Goal: Task Accomplishment & Management: Manage account settings

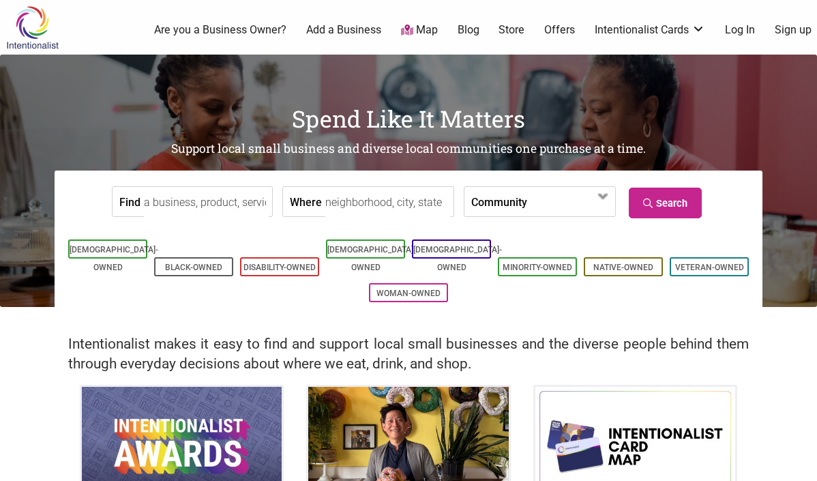
click at [734, 31] on link "Log In" at bounding box center [740, 30] width 30 height 15
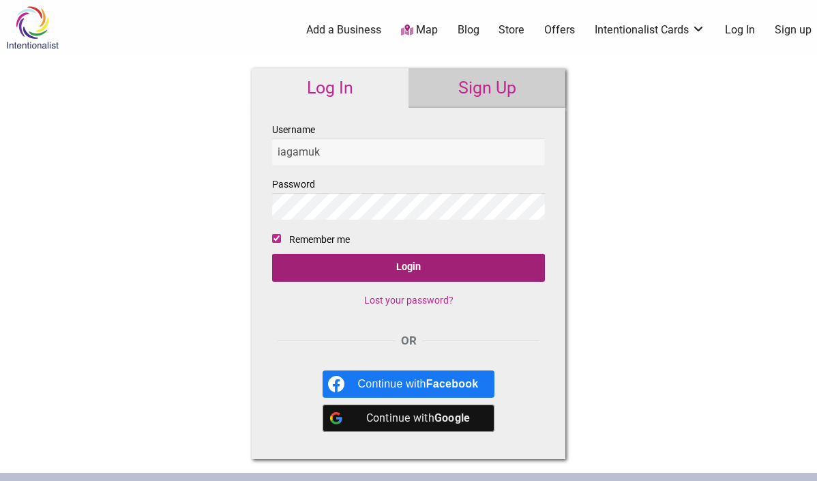
type input "iagamuk"
click at [393, 270] on input "Login" at bounding box center [408, 268] width 273 height 28
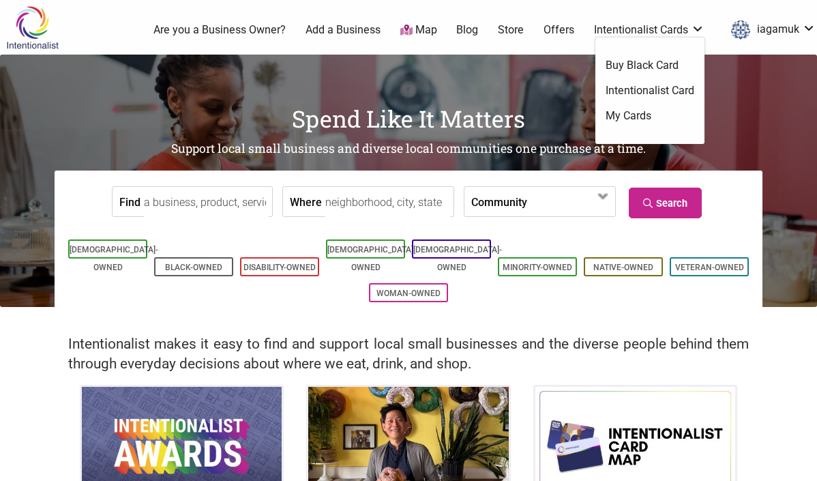
click at [672, 68] on link "Buy Black Card" at bounding box center [649, 65] width 89 height 15
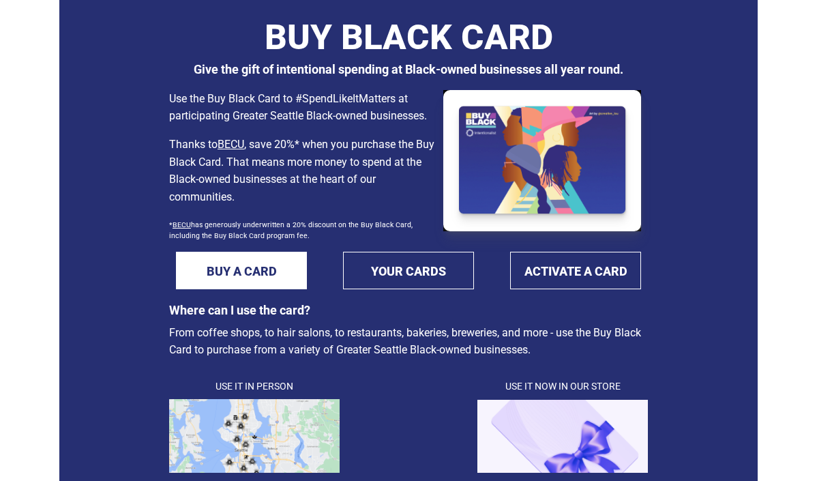
scroll to position [70, 0]
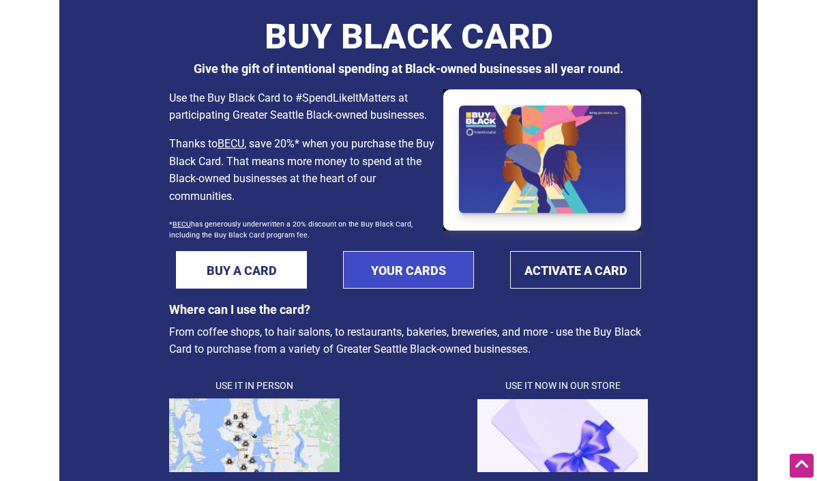
click at [420, 280] on link "YOUR CARDS" at bounding box center [408, 270] width 131 height 38
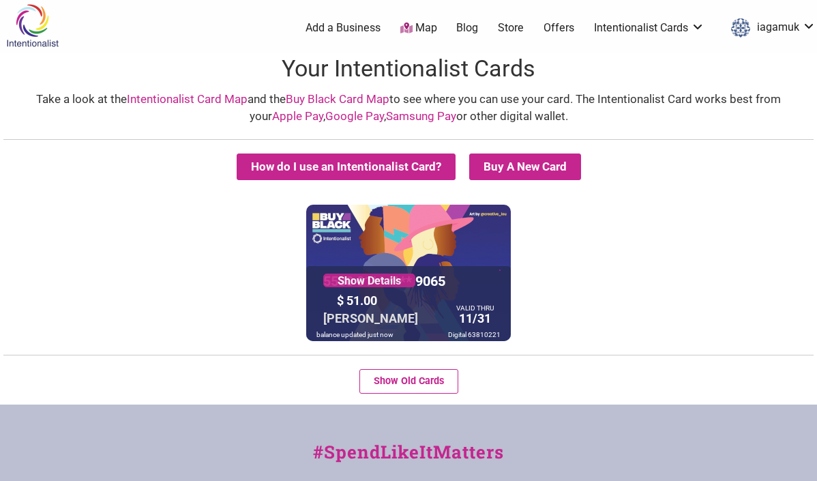
scroll to position [3, 0]
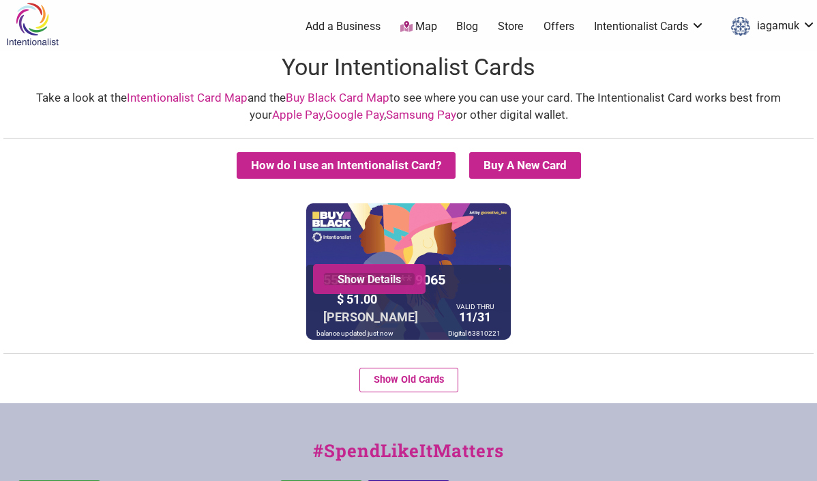
click at [394, 282] on link "Show Details" at bounding box center [369, 279] width 92 height 14
click at [620, 257] on div "5530 01** **** 9065 Show Details $ 51.00 [PERSON_NAME] VALID THRU 11/31 balance…" at bounding box center [408, 271] width 810 height 136
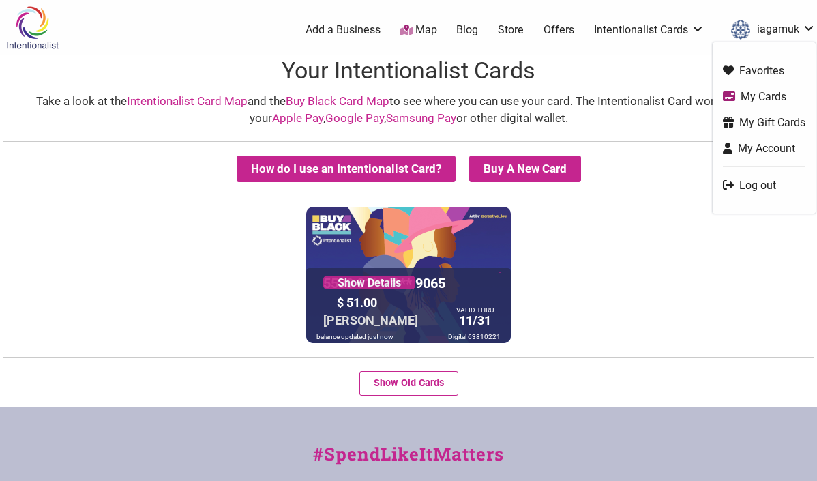
click at [751, 186] on link "Log out" at bounding box center [764, 185] width 83 height 16
